Goal: Find specific page/section: Locate a particular part of the current website

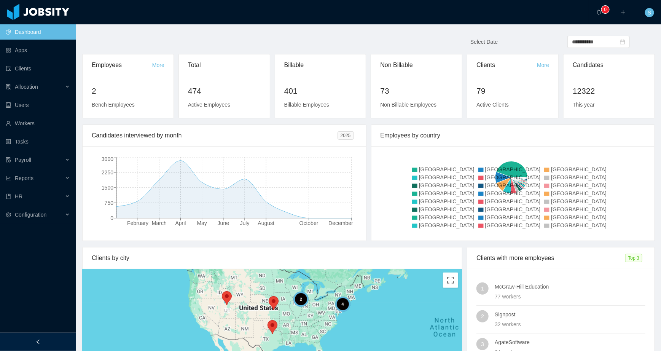
click at [577, 136] on div "Employees by country" at bounding box center [513, 135] width 265 height 21
click at [32, 126] on link "Workers" at bounding box center [38, 123] width 64 height 15
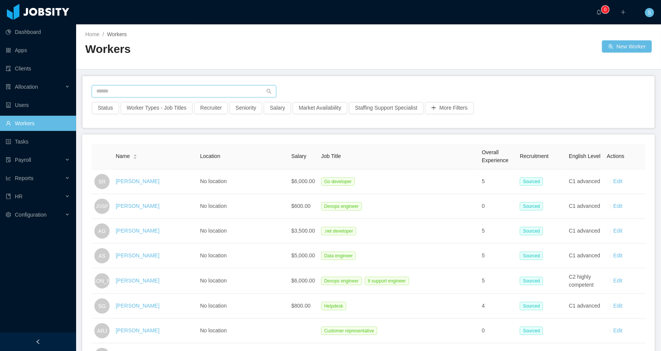
click at [126, 88] on input "text" at bounding box center [184, 91] width 185 height 12
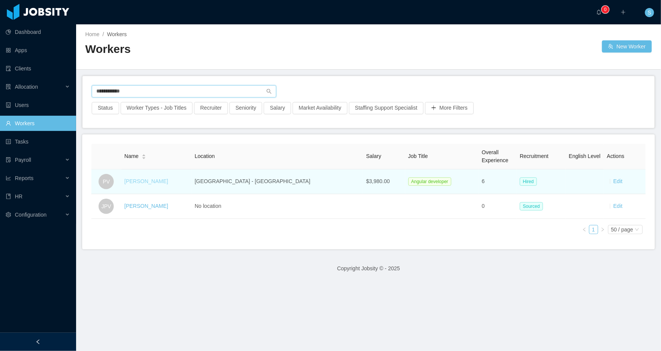
type input "**********"
click at [157, 182] on link "[PERSON_NAME]" at bounding box center [147, 181] width 44 height 6
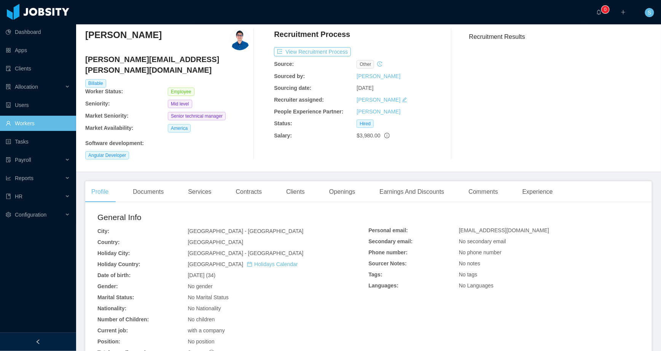
scroll to position [29, 0]
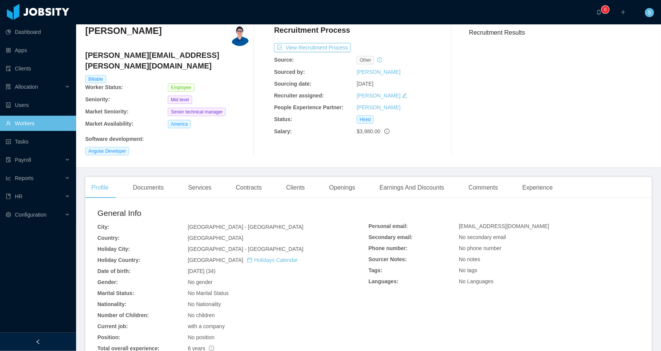
click at [646, 163] on main "Home / Workers / [PERSON_NAME] / Options [PERSON_NAME] [PERSON_NAME][EMAIL_ADDR…" at bounding box center [368, 159] width 585 height 327
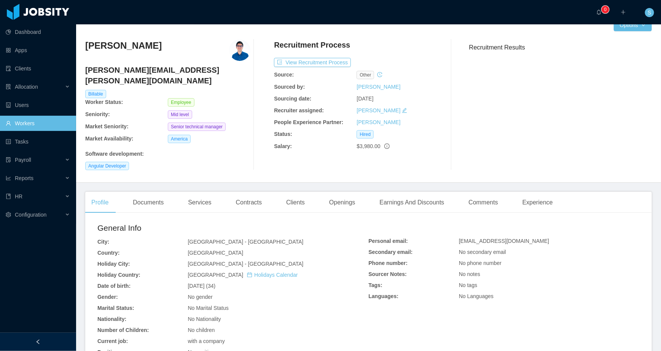
scroll to position [0, 0]
